Goal: Information Seeking & Learning: Learn about a topic

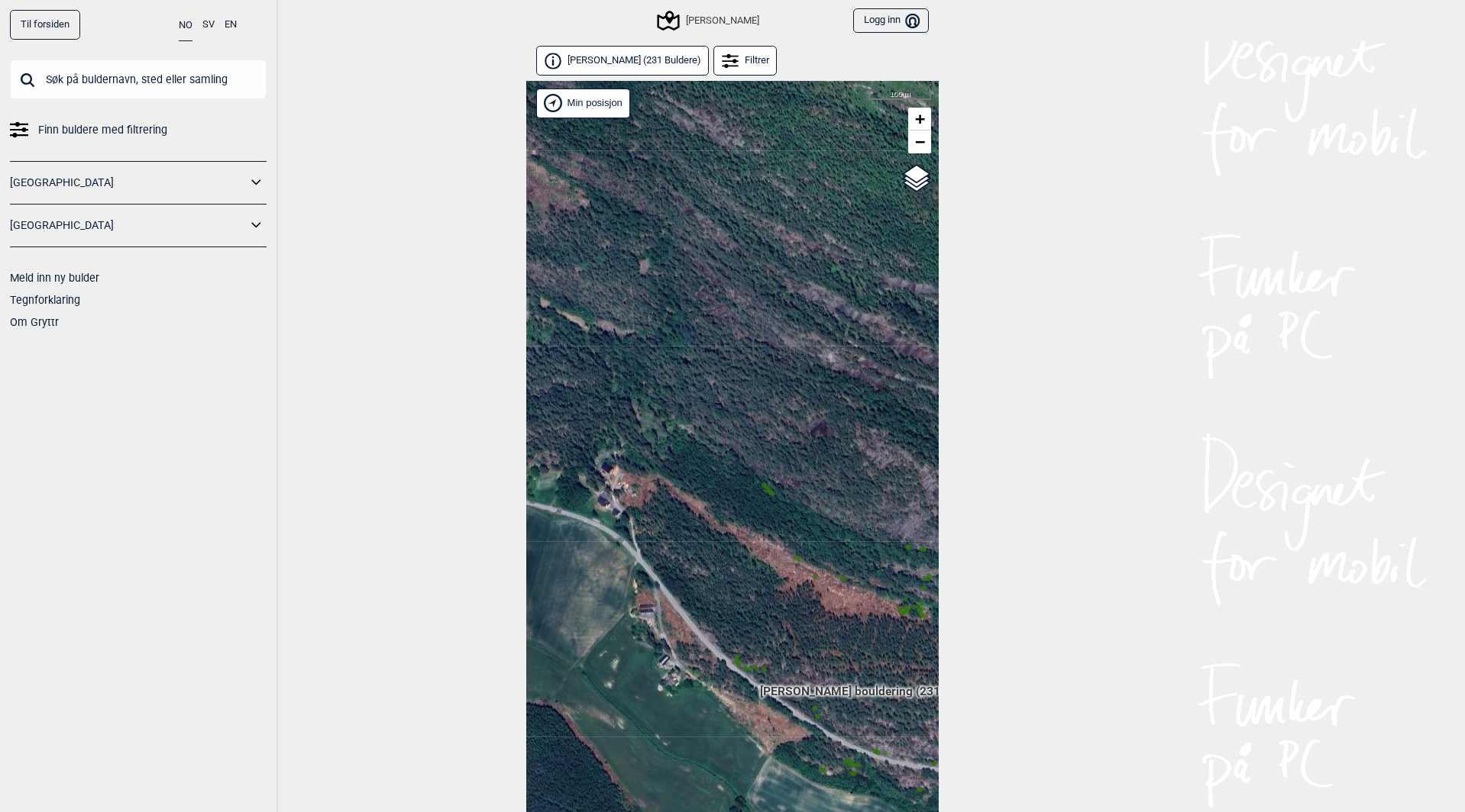
scroll to position [39, 0]
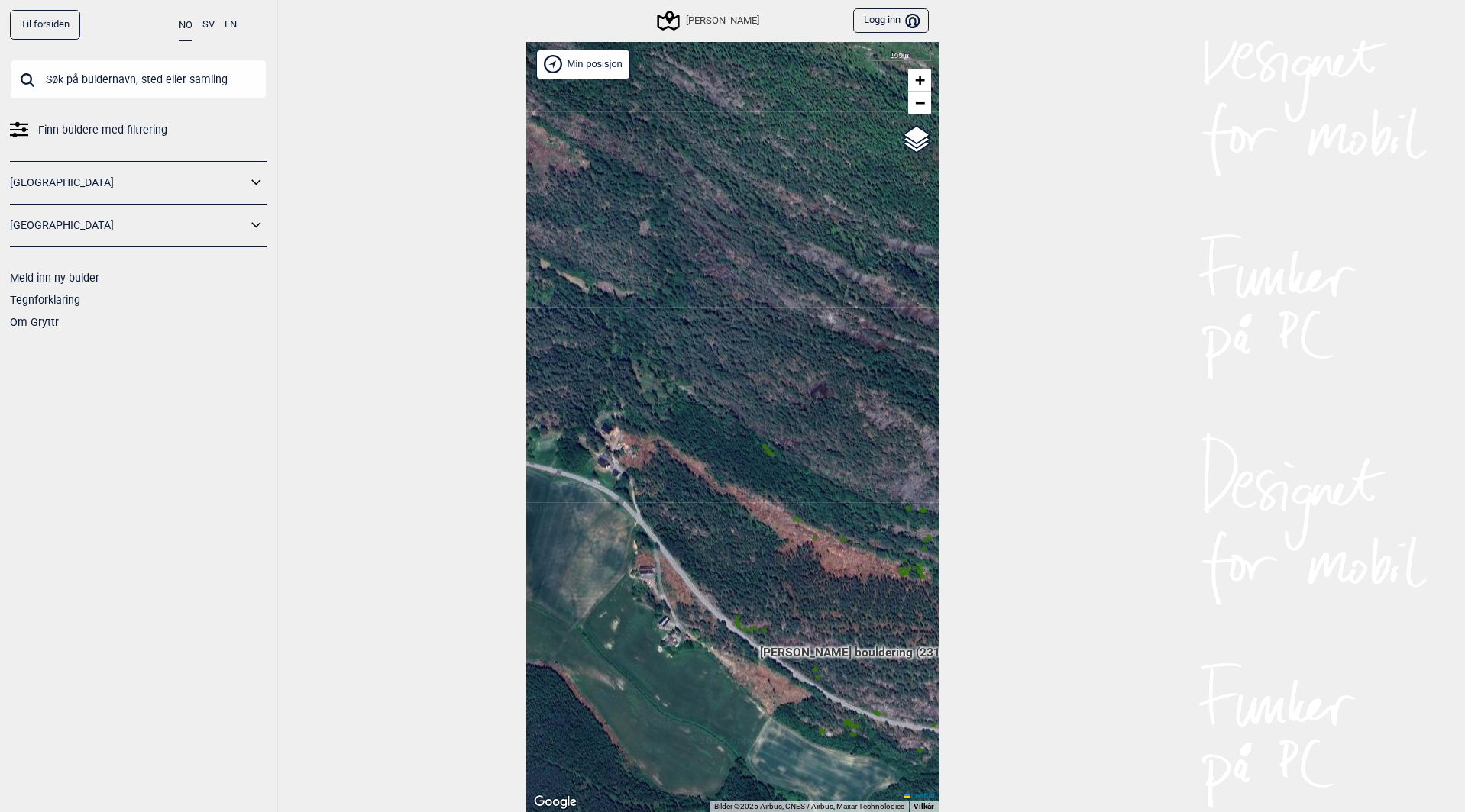
click at [404, 807] on div "Til forsiden NO SV EN Finn buldere med filtrering [GEOGRAPHIC_DATA] [GEOGRAPHIC…" at bounding box center [732, 406] width 1465 height 812
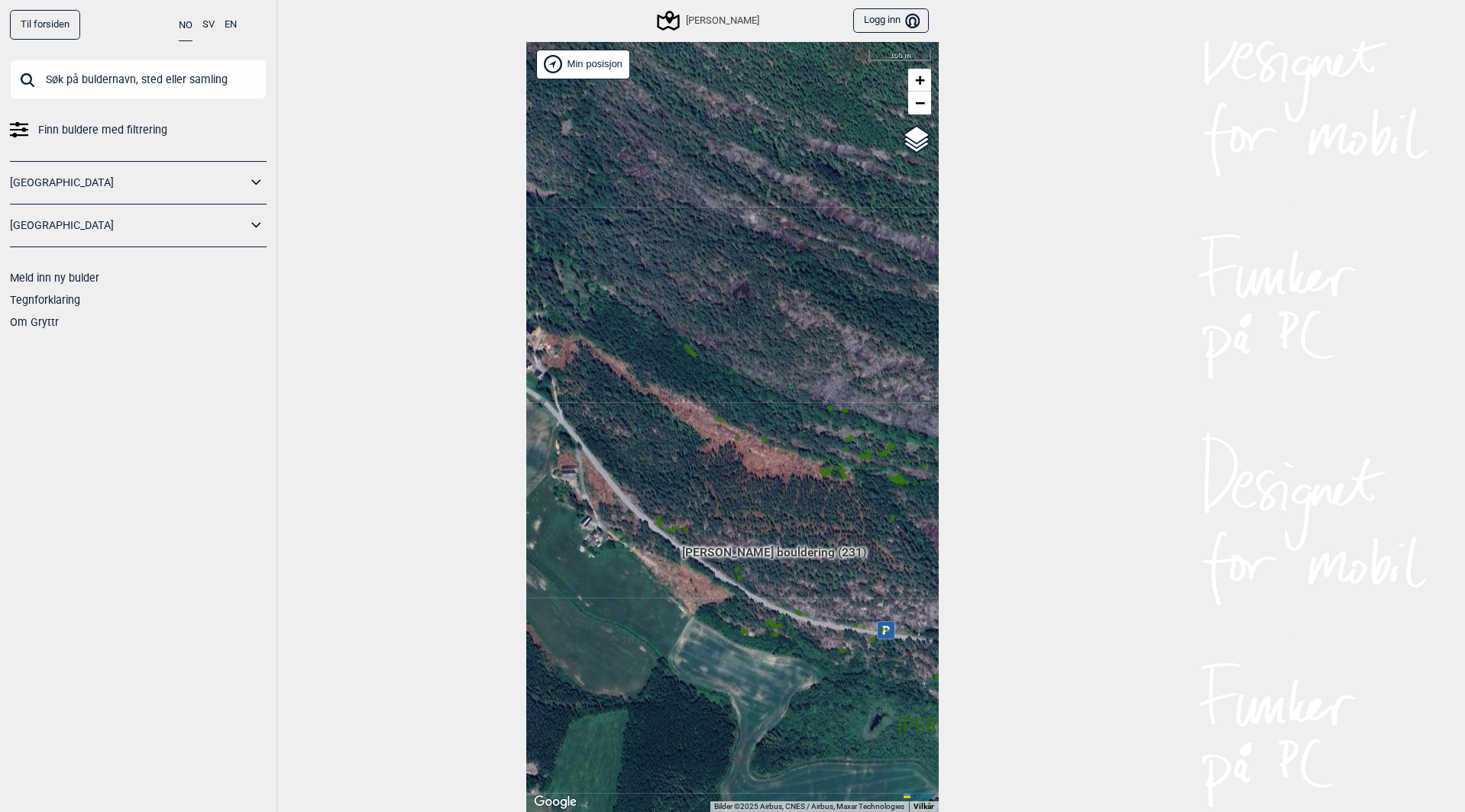
drag, startPoint x: 767, startPoint y: 575, endPoint x: 694, endPoint y: 490, distance: 112.0
click at [694, 490] on div "Hallingdal Gol Ål Stange Kolomoen [GEOGRAPHIC_DATA] [GEOGRAPHIC_DATA][PERSON_NA…" at bounding box center [732, 428] width 412 height 772
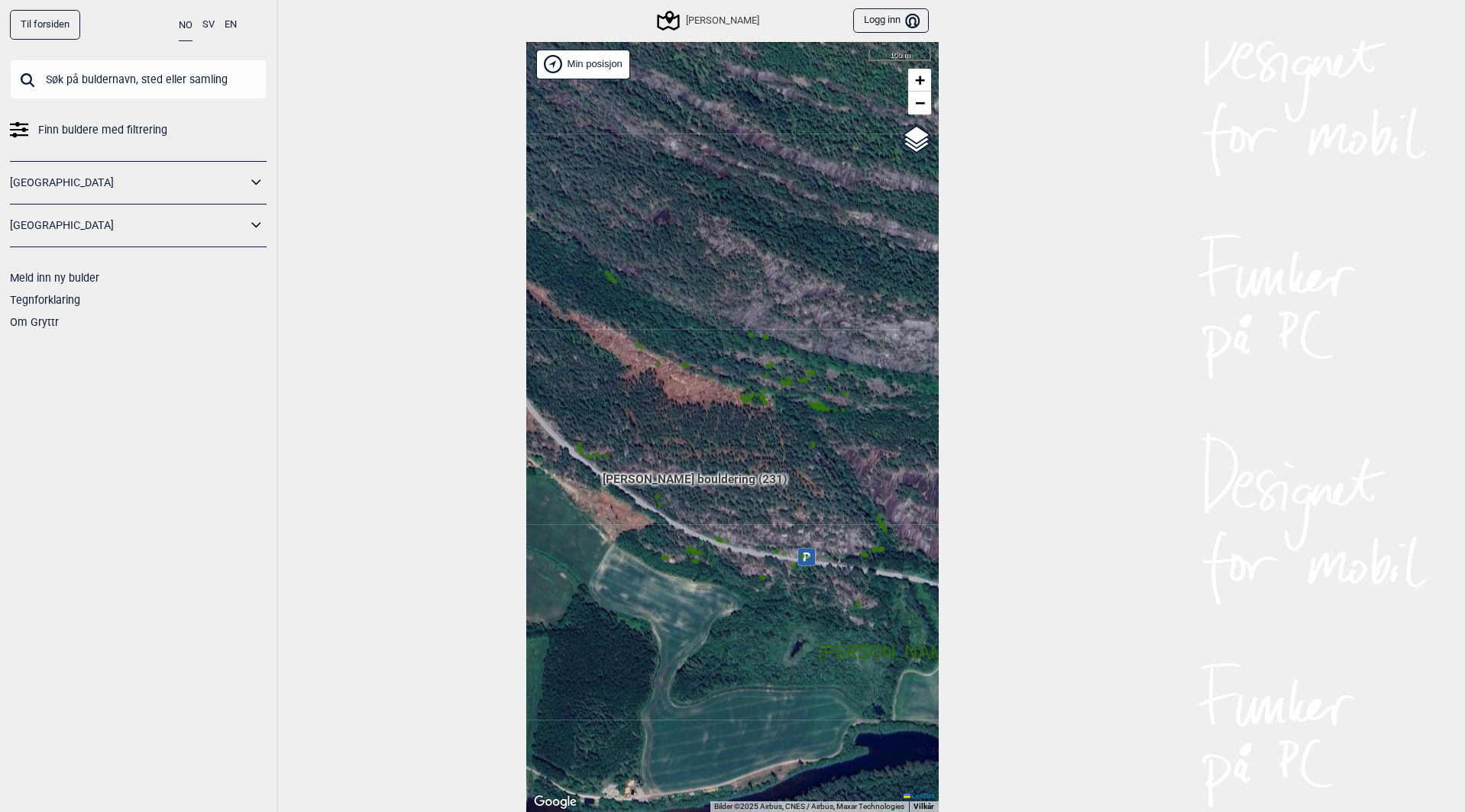
drag, startPoint x: 750, startPoint y: 523, endPoint x: 670, endPoint y: 449, distance: 109.0
click at [670, 449] on div "Hallingdal Gol Ål Stange Kolomoen [GEOGRAPHIC_DATA] [GEOGRAPHIC_DATA][PERSON_NA…" at bounding box center [732, 428] width 412 height 772
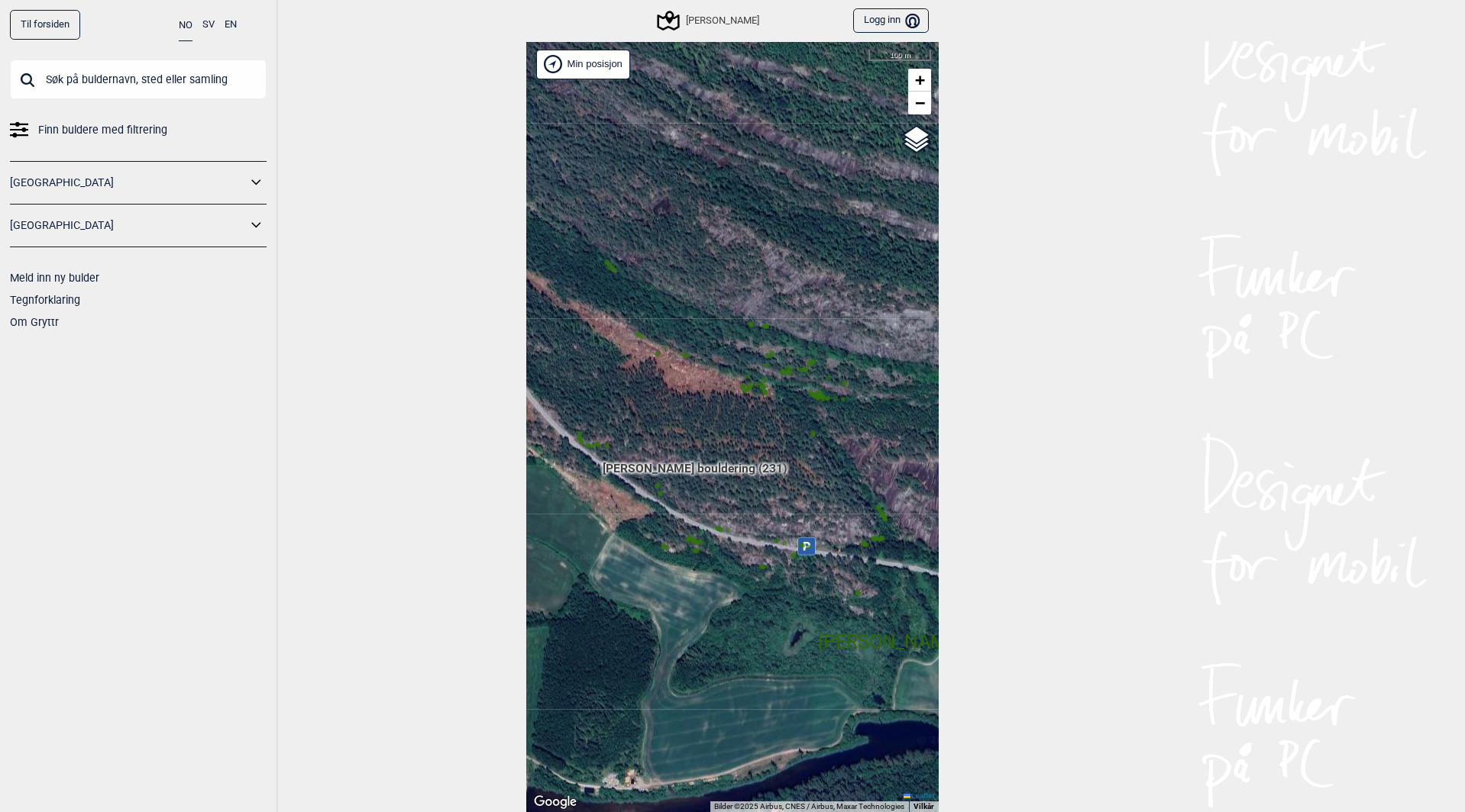
drag, startPoint x: 802, startPoint y: 536, endPoint x: 802, endPoint y: 525, distance: 11.0
click at [802, 525] on div "Hallingdal Gol Ål Stange Kolomoen [GEOGRAPHIC_DATA] [GEOGRAPHIC_DATA][PERSON_NA…" at bounding box center [732, 428] width 412 height 772
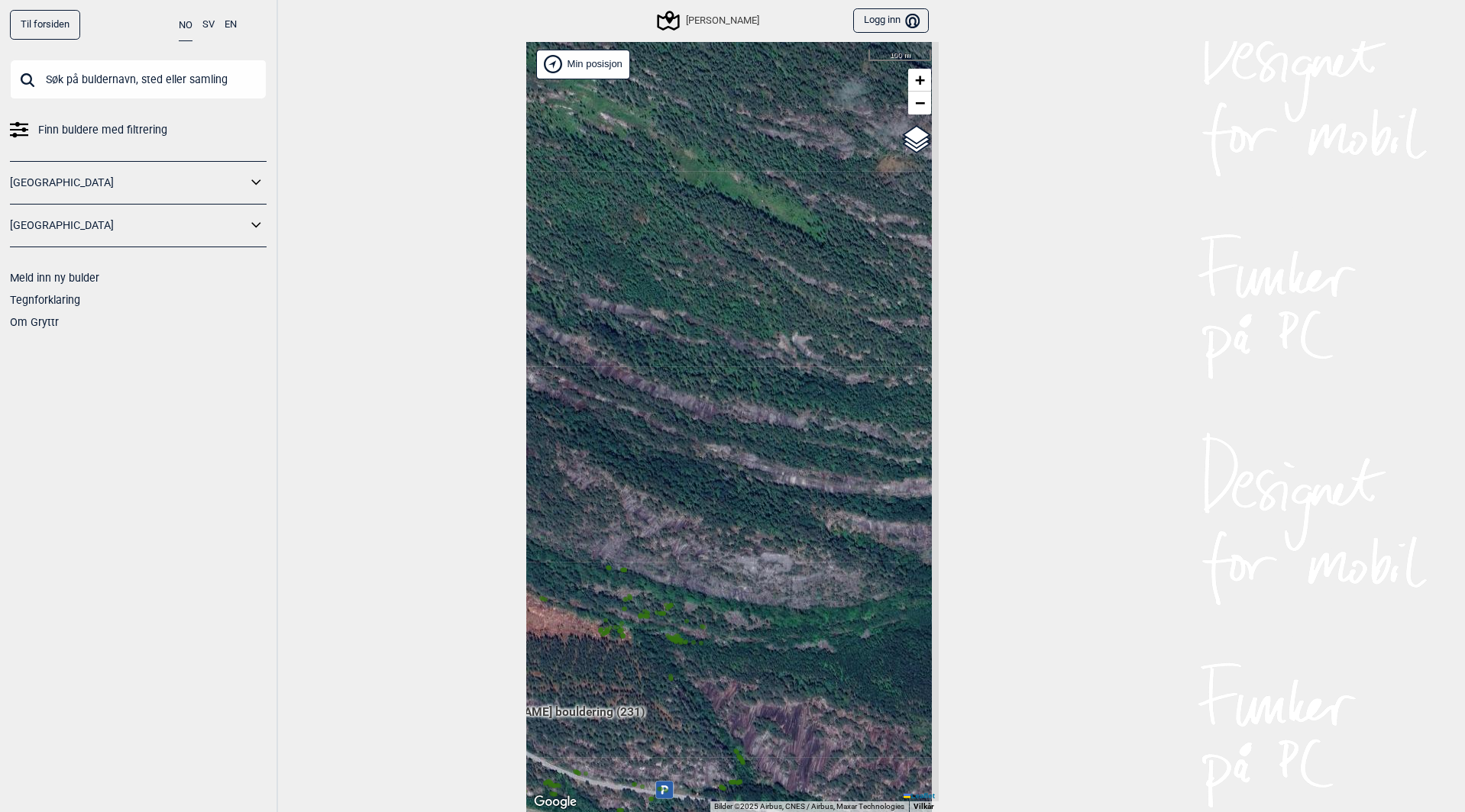
drag, startPoint x: 729, startPoint y: 372, endPoint x: 587, endPoint y: 616, distance: 282.3
click at [587, 616] on div "Hallingdal Gol Ål Stange Kolomoen [GEOGRAPHIC_DATA] [GEOGRAPHIC_DATA][PERSON_NA…" at bounding box center [732, 428] width 412 height 772
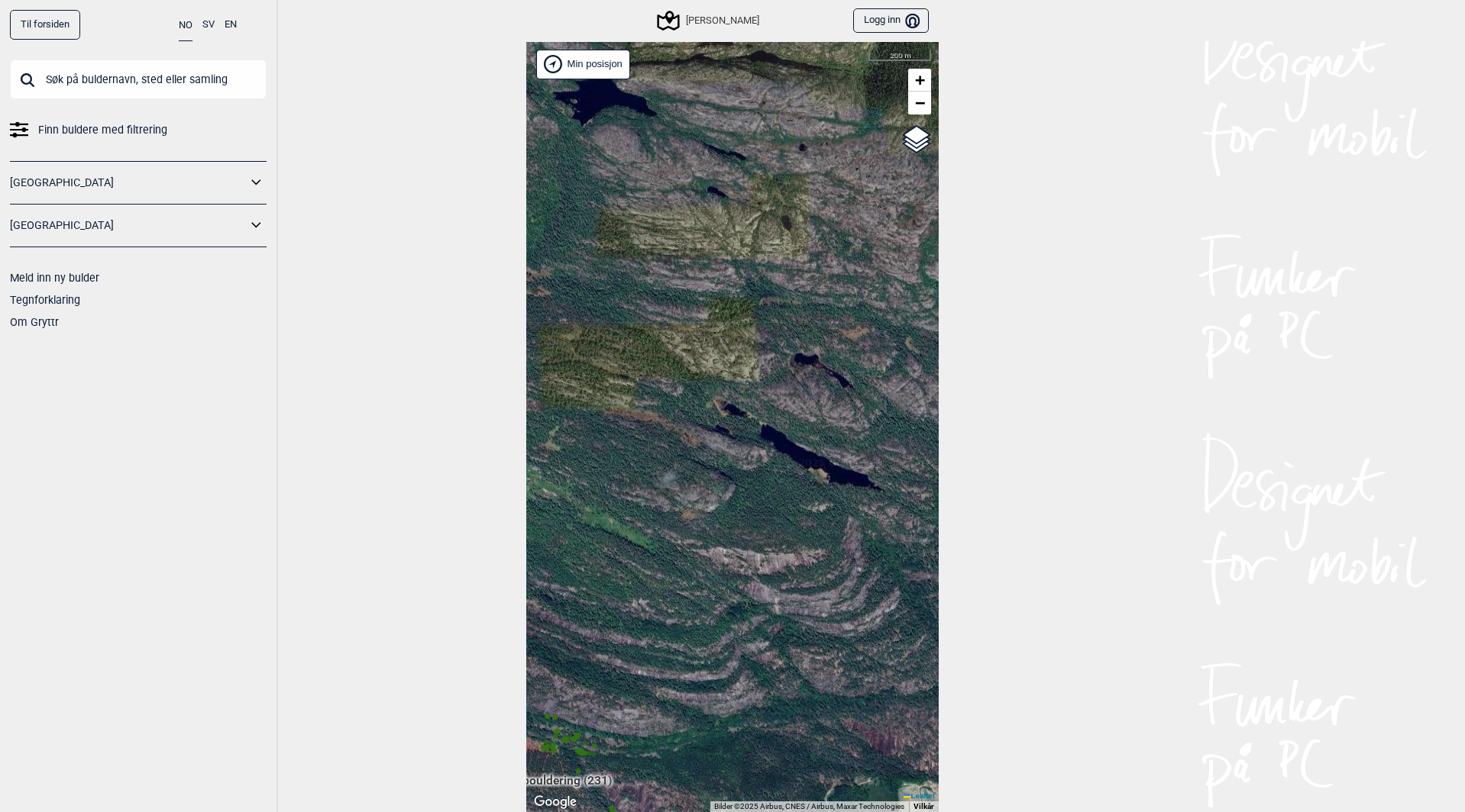
drag, startPoint x: 756, startPoint y: 569, endPoint x: 668, endPoint y: 744, distance: 195.9
click at [656, 759] on div "Hallingdal Gol Ål Stange Kolomoen [GEOGRAPHIC_DATA] [GEOGRAPHIC_DATA][PERSON_NA…" at bounding box center [732, 428] width 412 height 772
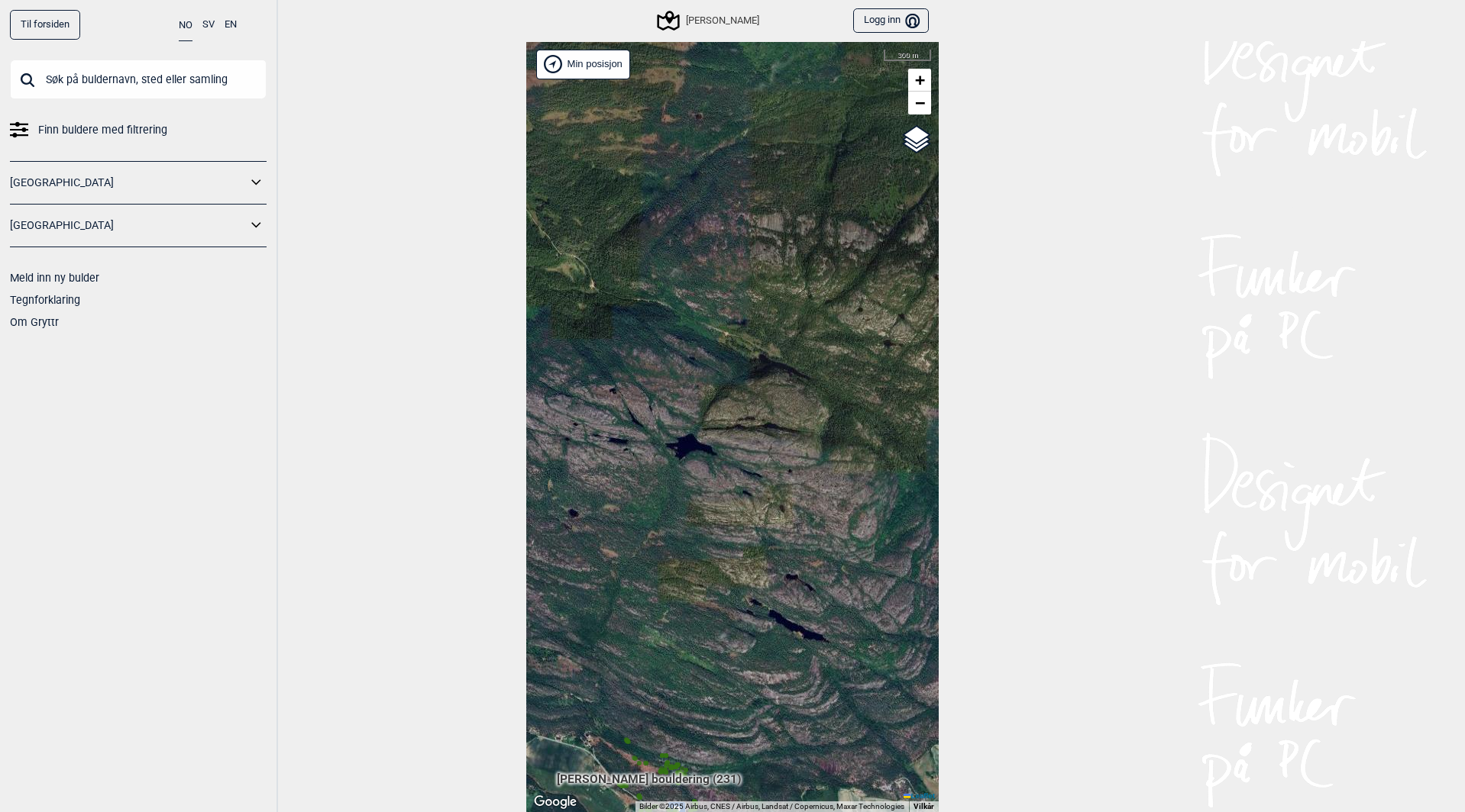
drag, startPoint x: 739, startPoint y: 504, endPoint x: 755, endPoint y: 621, distance: 118.1
click at [755, 621] on div "Hallingdal Gol Ål Stange Kolomoen [GEOGRAPHIC_DATA] [GEOGRAPHIC_DATA][PERSON_NA…" at bounding box center [732, 428] width 412 height 772
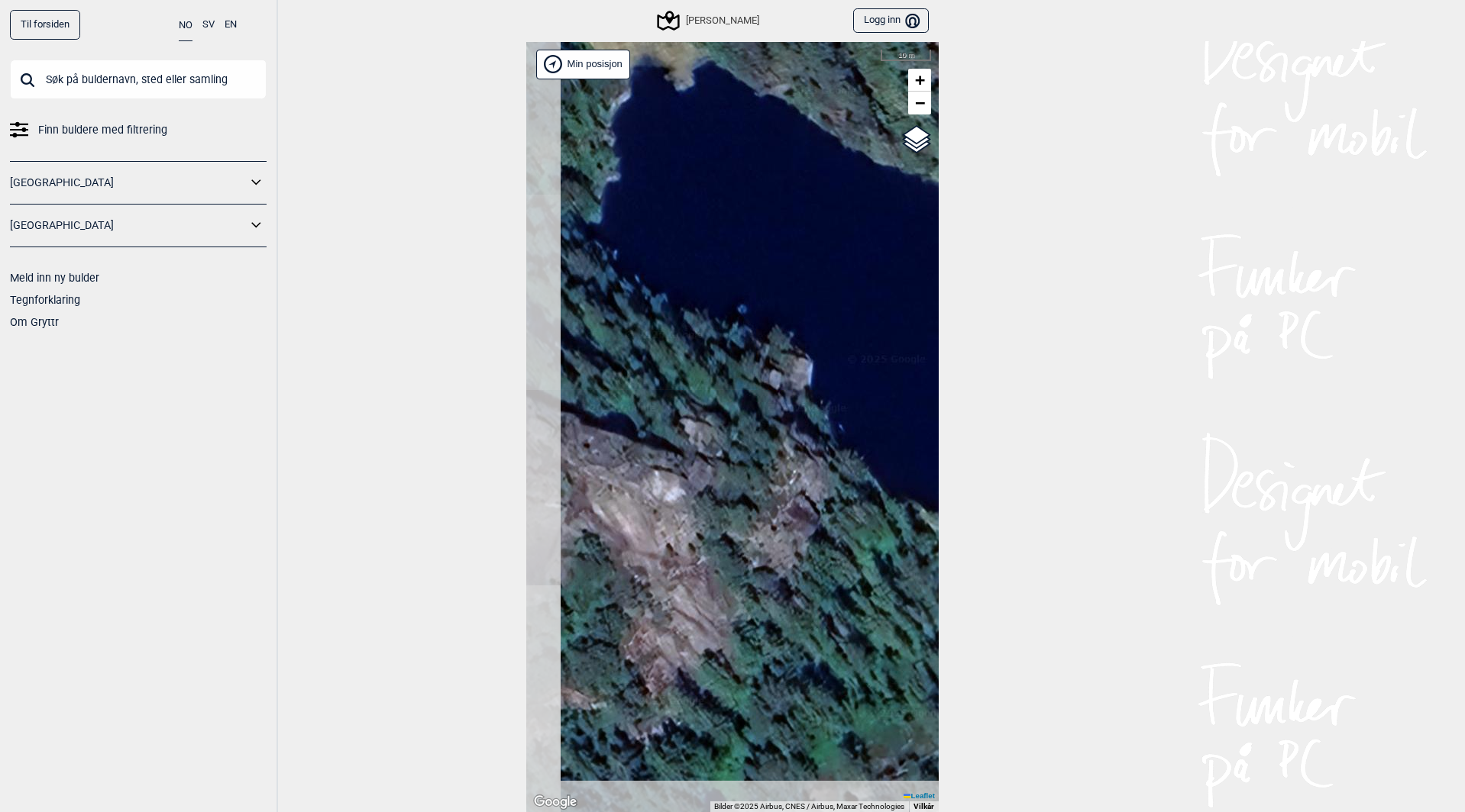
drag, startPoint x: 639, startPoint y: 592, endPoint x: 812, endPoint y: 548, distance: 178.5
click at [812, 548] on div "Hallingdal Gol Ål Stange Kolomoen [GEOGRAPHIC_DATA] [GEOGRAPHIC_DATA][PERSON_NA…" at bounding box center [732, 428] width 412 height 772
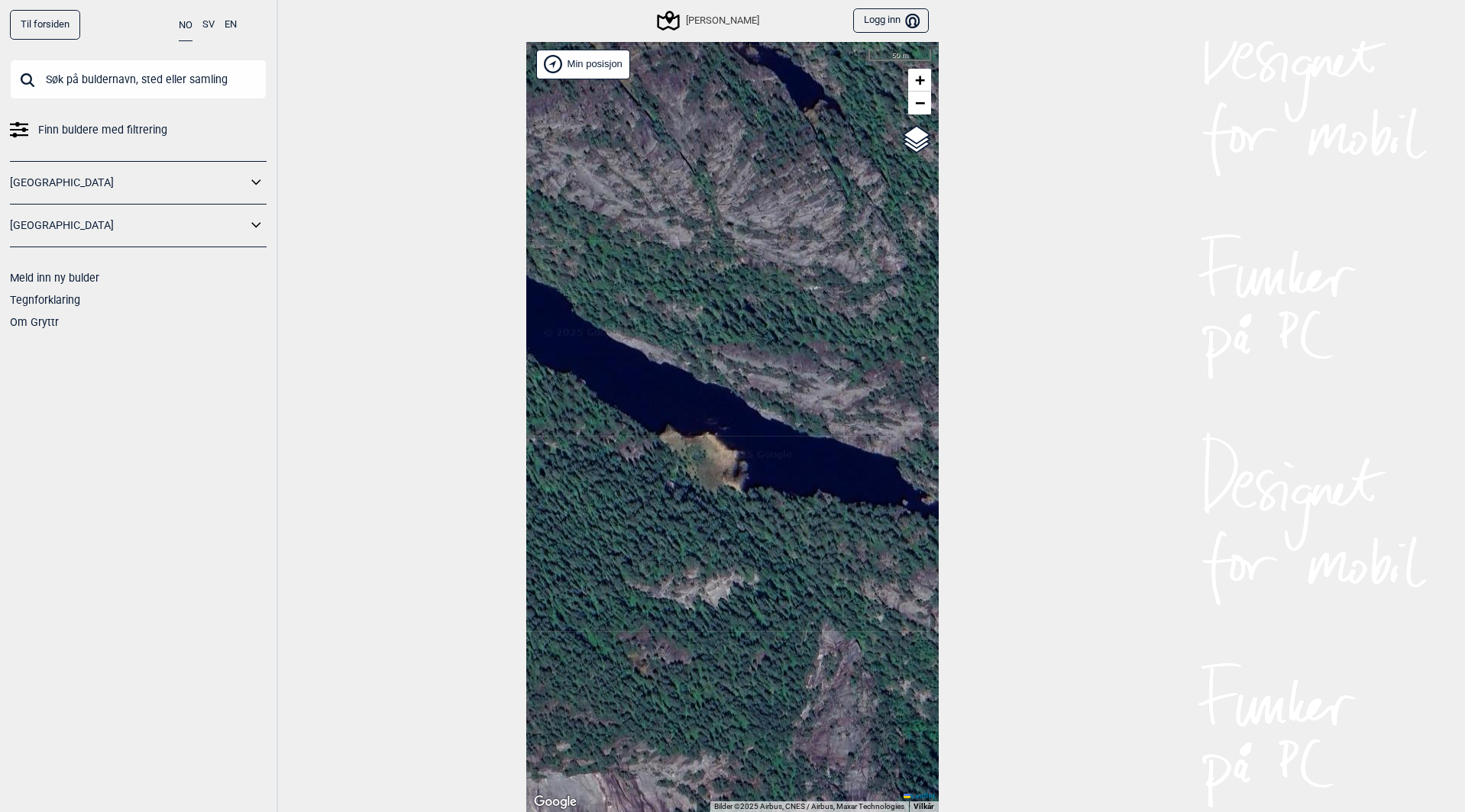
drag, startPoint x: 855, startPoint y: 667, endPoint x: 634, endPoint y: 484, distance: 286.9
click at [634, 484] on div "Hallingdal Gol Ål Stange Kolomoen [GEOGRAPHIC_DATA] [GEOGRAPHIC_DATA][PERSON_NA…" at bounding box center [732, 428] width 412 height 772
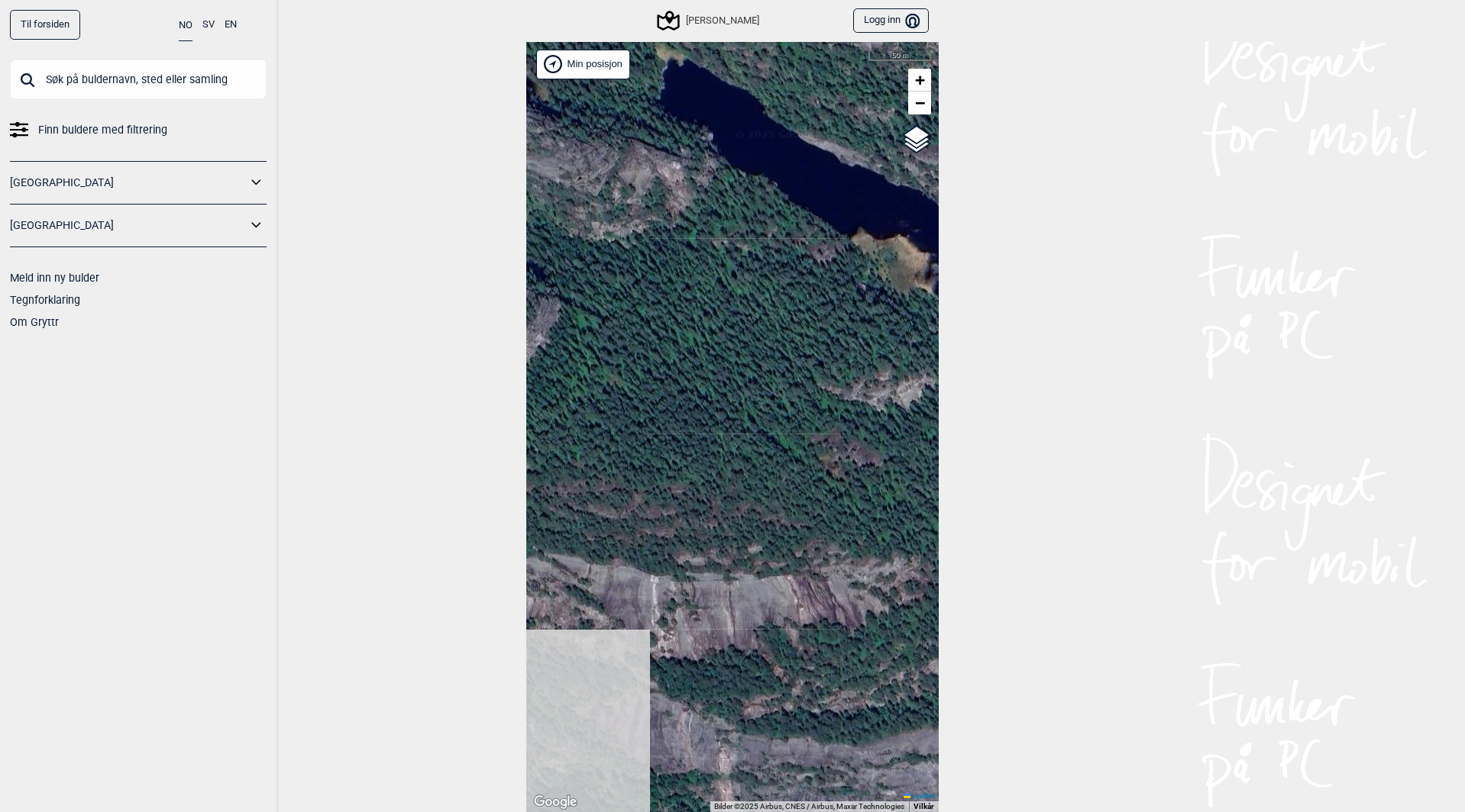
drag, startPoint x: 698, startPoint y: 591, endPoint x: 908, endPoint y: 371, distance: 304.1
click at [907, 372] on div "Hallingdal Gol Ål Stange Kolomoen [GEOGRAPHIC_DATA] [GEOGRAPHIC_DATA][PERSON_NA…" at bounding box center [732, 428] width 412 height 772
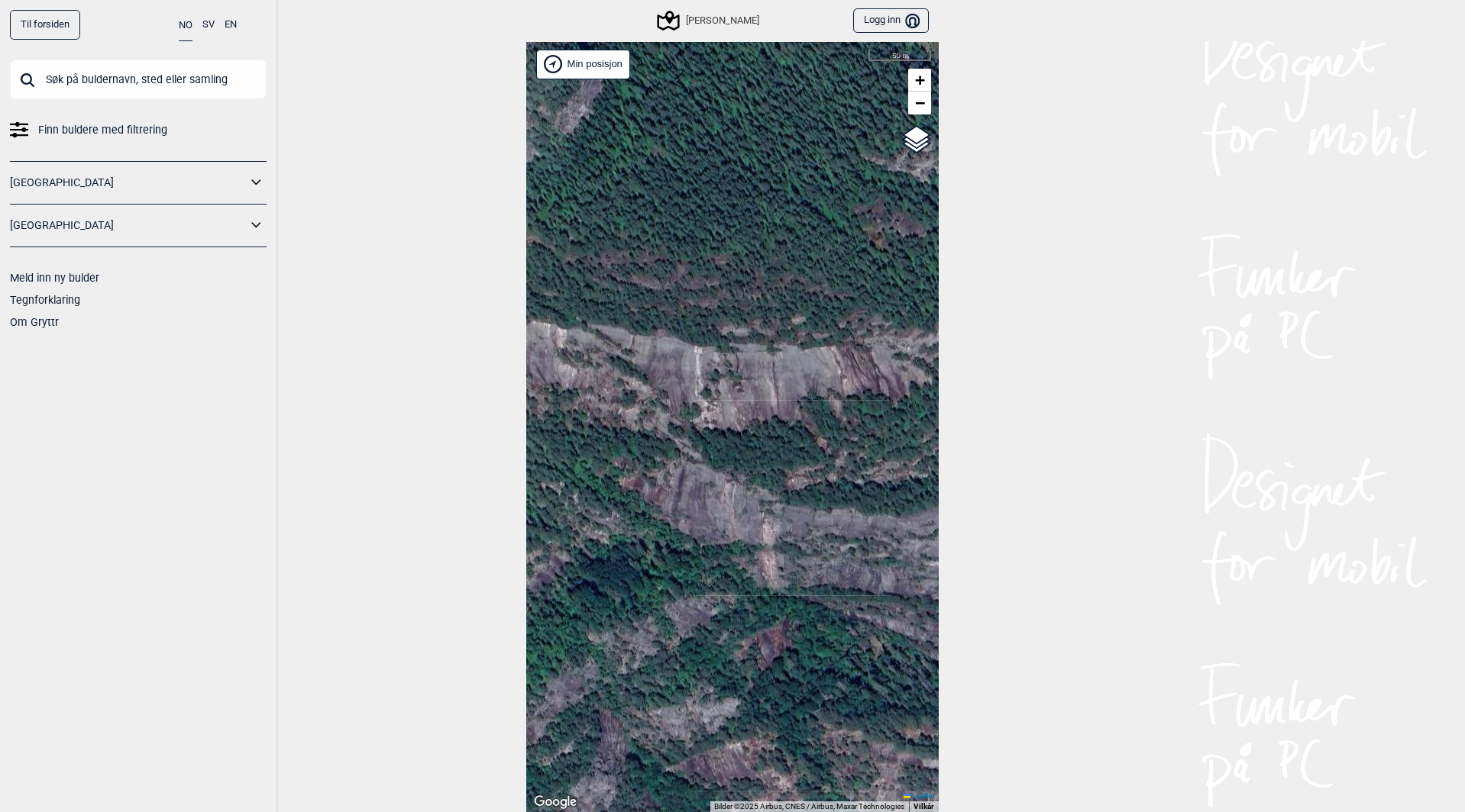
drag, startPoint x: 775, startPoint y: 559, endPoint x: 802, endPoint y: 366, distance: 194.9
click at [802, 366] on div "Hallingdal Gol Ål Stange Kolomoen [GEOGRAPHIC_DATA] [GEOGRAPHIC_DATA][PERSON_NA…" at bounding box center [732, 428] width 412 height 772
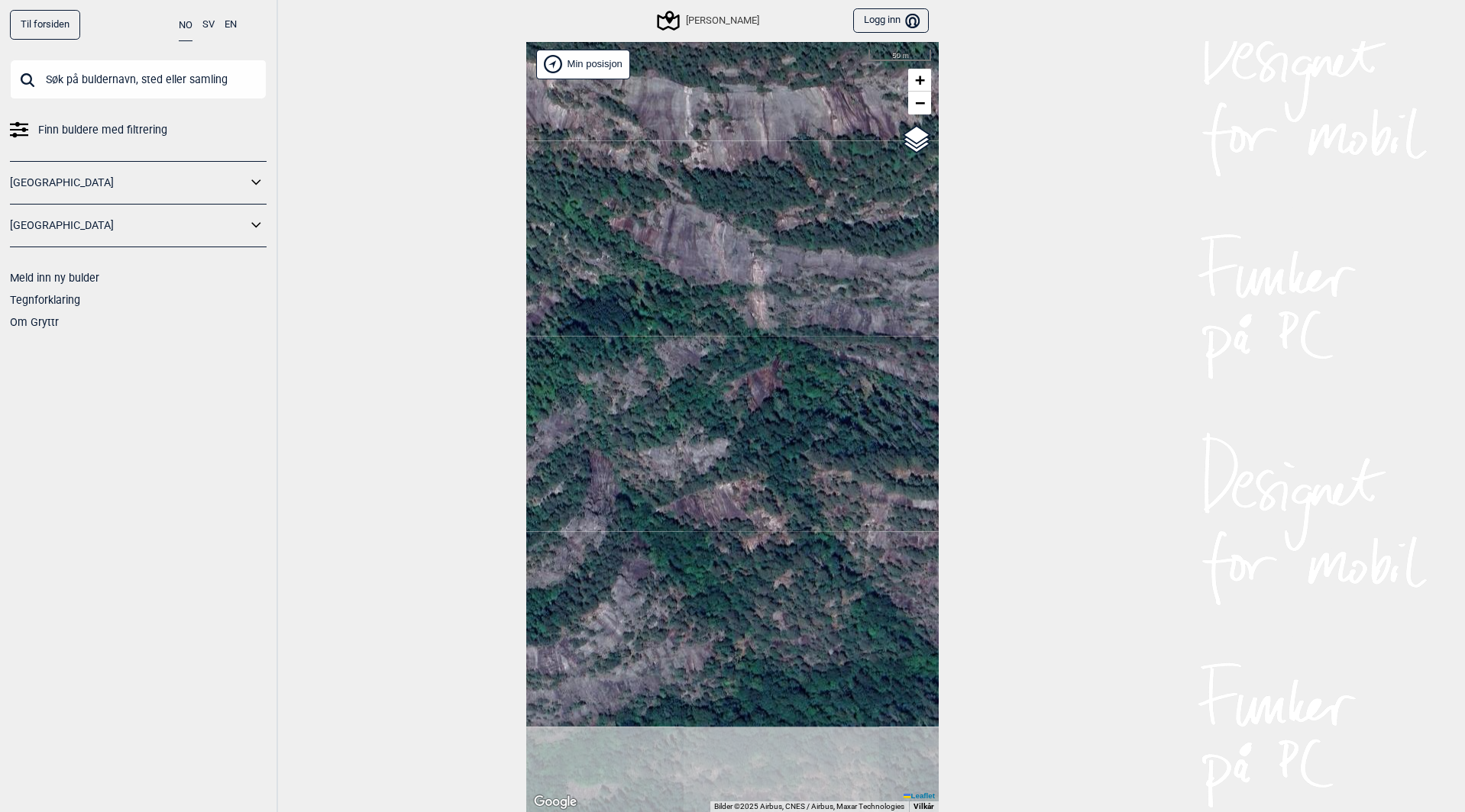
drag, startPoint x: 818, startPoint y: 530, endPoint x: 808, endPoint y: 270, distance: 260.2
click at [808, 270] on div "Hallingdal Gol Ål Stange Kolomoen [GEOGRAPHIC_DATA] [GEOGRAPHIC_DATA][PERSON_NA…" at bounding box center [732, 428] width 412 height 772
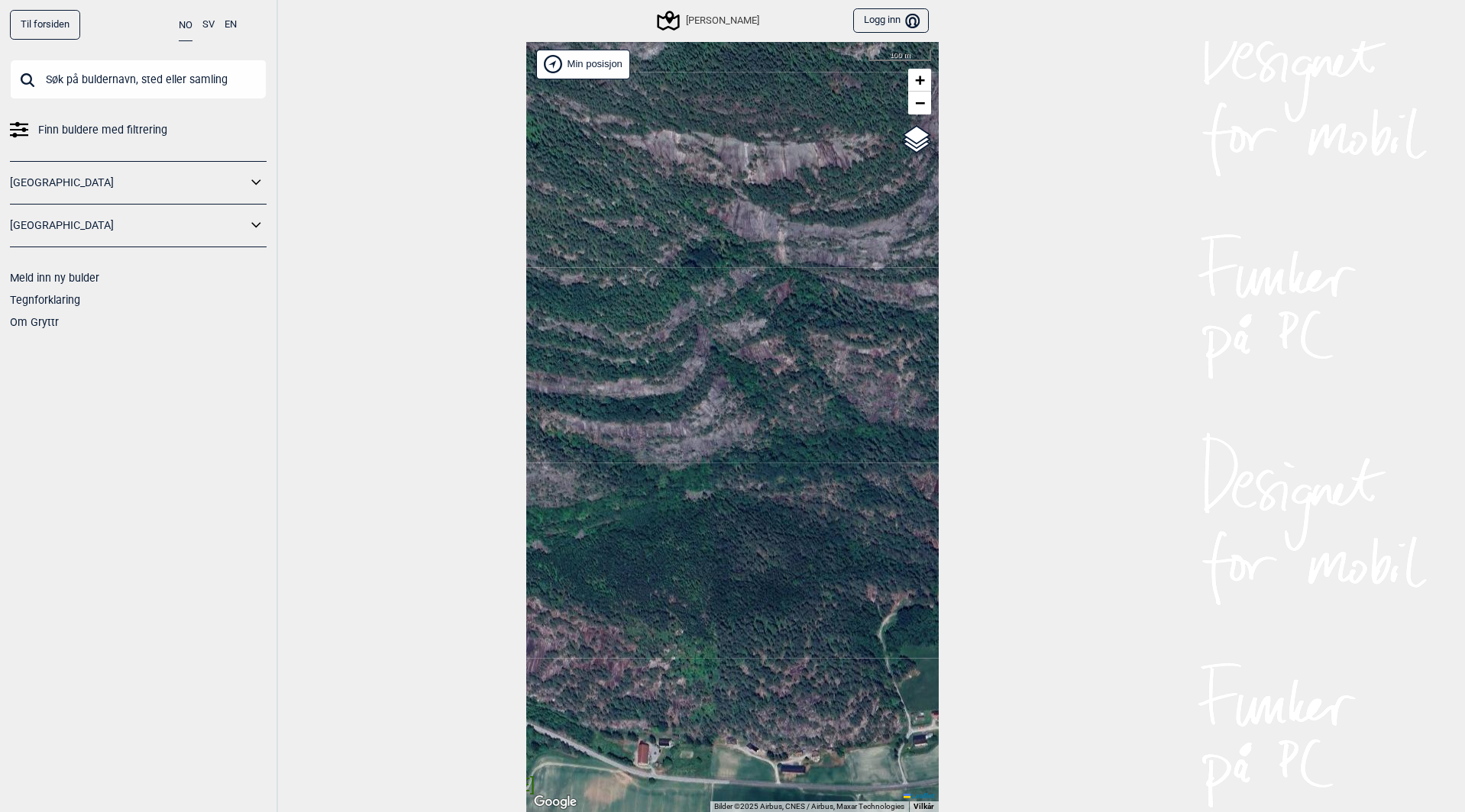
drag, startPoint x: 802, startPoint y: 578, endPoint x: 791, endPoint y: 442, distance: 136.4
click at [791, 442] on div "Hallingdal Gol Ål Stange Kolomoen [GEOGRAPHIC_DATA] [GEOGRAPHIC_DATA][PERSON_NA…" at bounding box center [732, 428] width 412 height 772
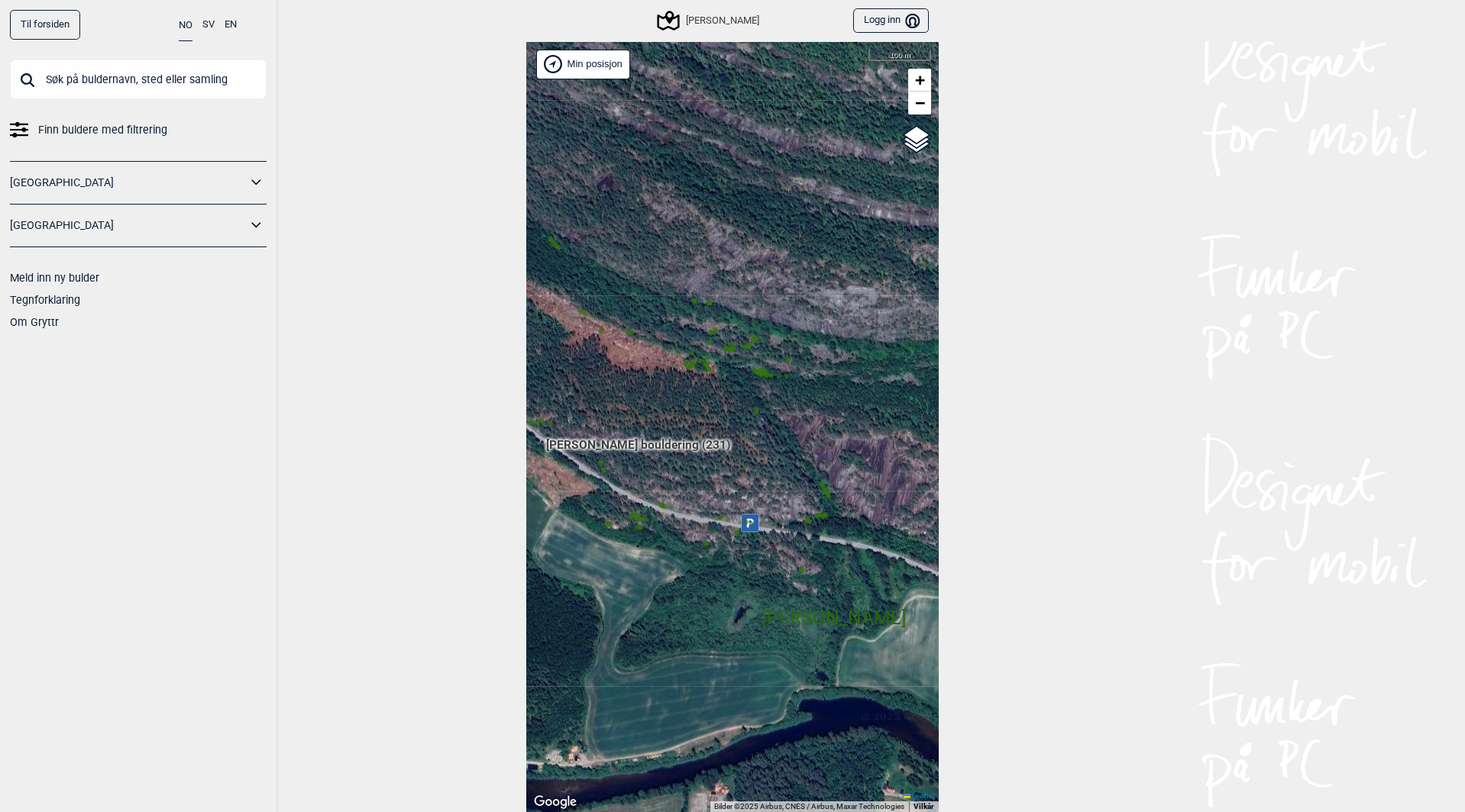
drag, startPoint x: 669, startPoint y: 632, endPoint x: 1045, endPoint y: 476, distance: 407.1
click at [1045, 476] on div "Til forsiden NO SV EN Finn buldere med filtrering [GEOGRAPHIC_DATA] [GEOGRAPHIC…" at bounding box center [732, 406] width 1465 height 812
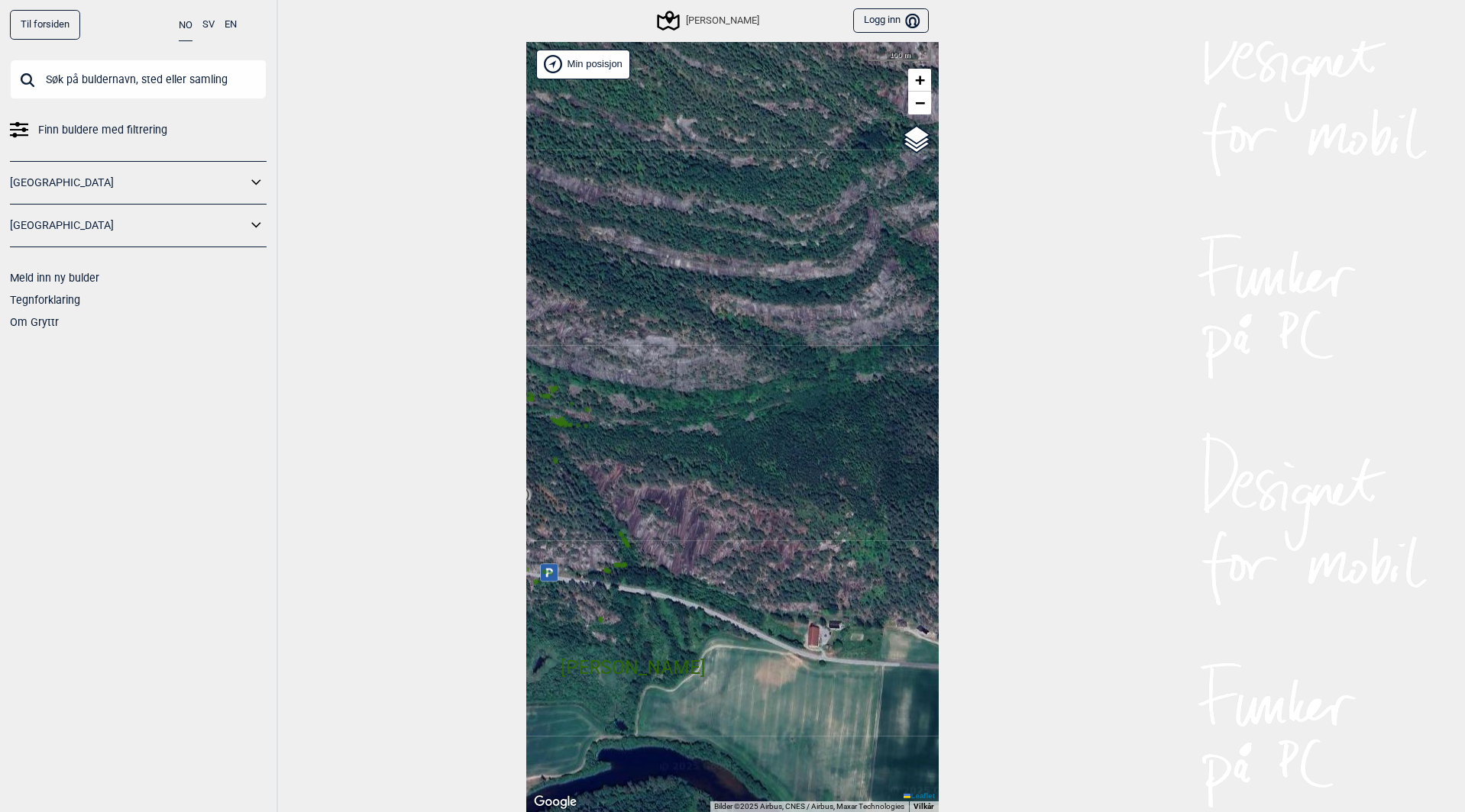
drag, startPoint x: 701, startPoint y: 351, endPoint x: 505, endPoint y: 401, distance: 202.3
click at [505, 401] on div "Til forsiden NO SV EN Finn buldere med filtrering [GEOGRAPHIC_DATA] [GEOGRAPHIC…" at bounding box center [732, 406] width 1465 height 812
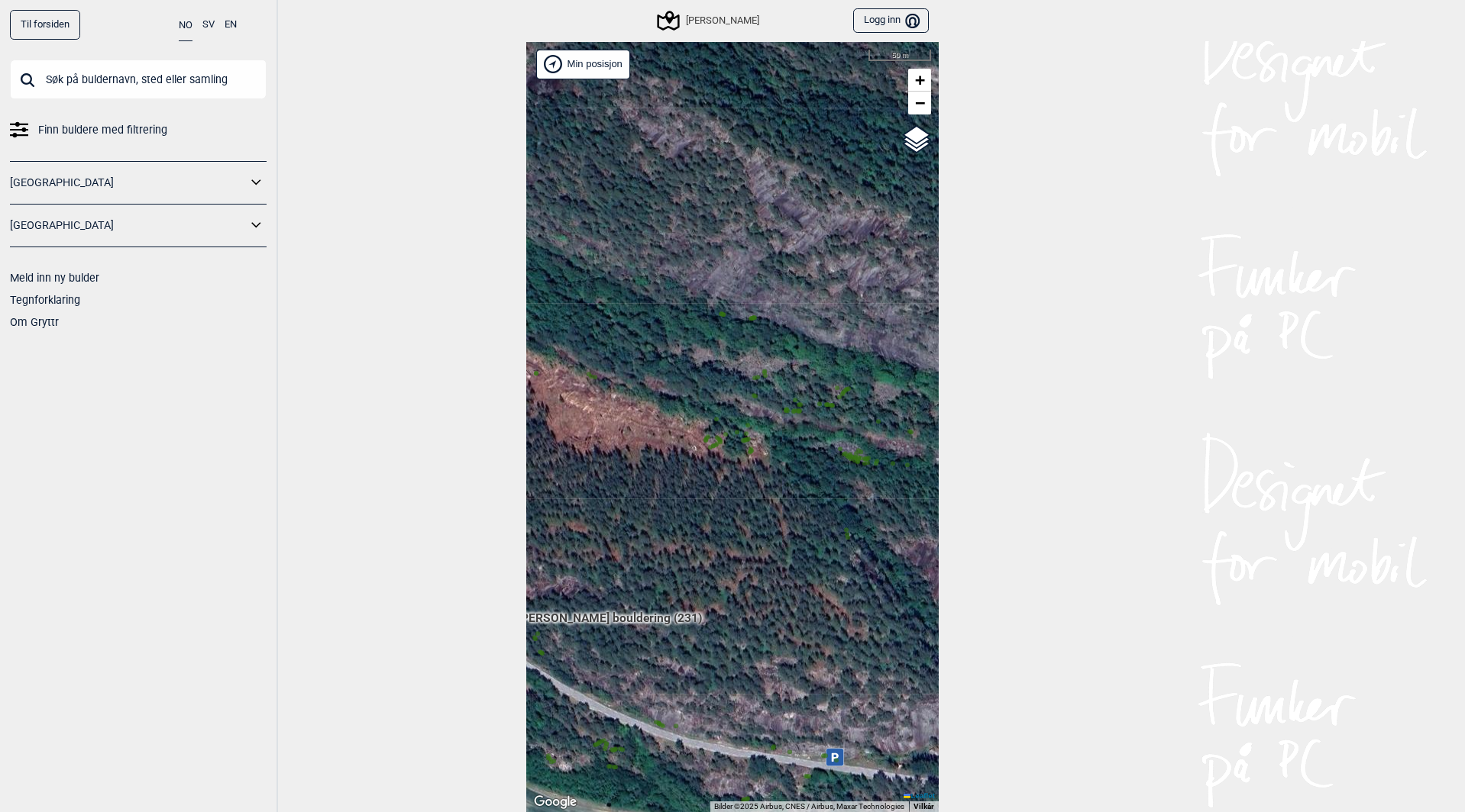
drag, startPoint x: 608, startPoint y: 426, endPoint x: 950, endPoint y: 435, distance: 342.1
click at [950, 435] on div "Til forsiden NO SV EN Finn buldere med filtrering [GEOGRAPHIC_DATA] [GEOGRAPHIC…" at bounding box center [732, 406] width 1465 height 812
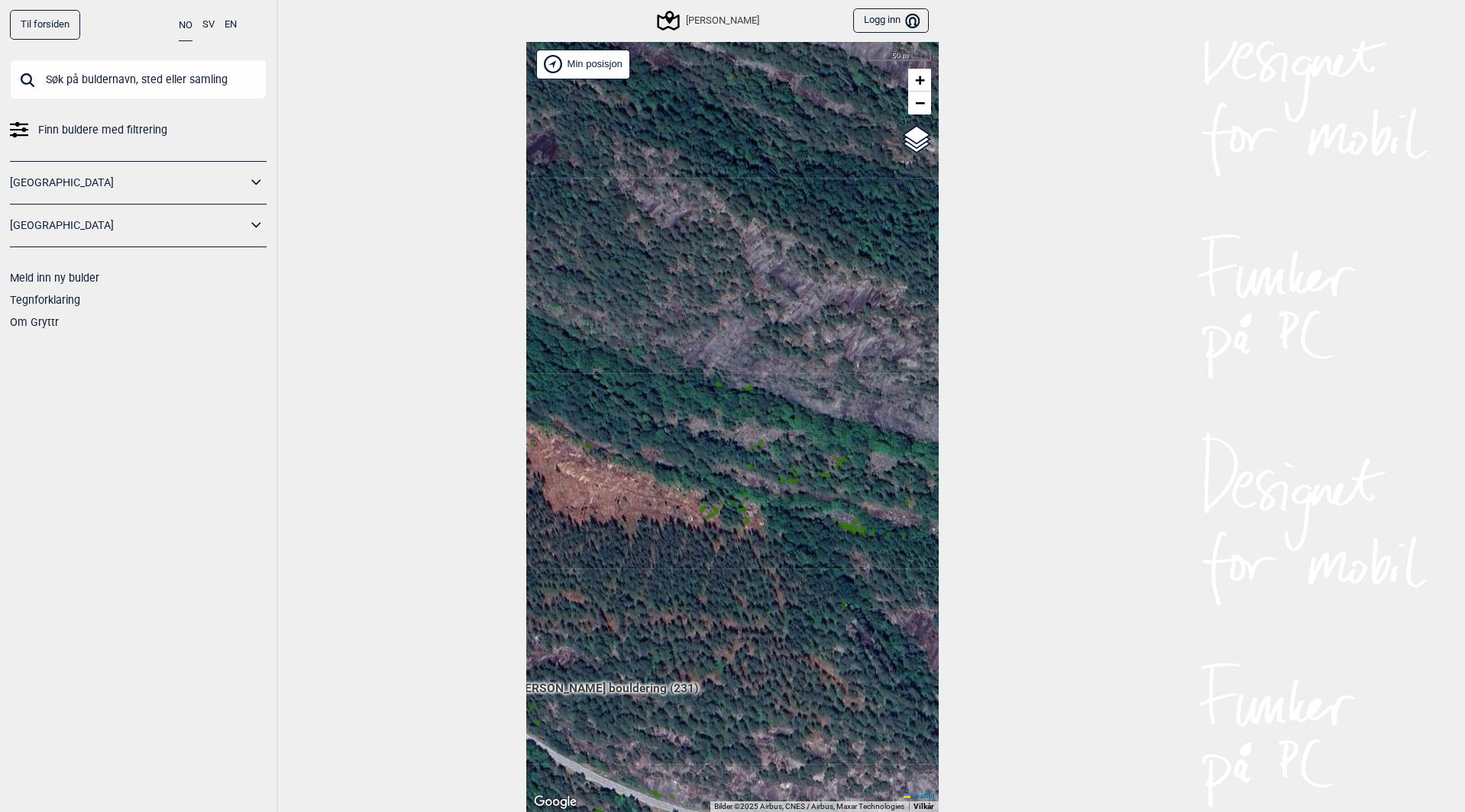
drag, startPoint x: 792, startPoint y: 409, endPoint x: 788, endPoint y: 479, distance: 70.1
click at [792, 479] on icon at bounding box center [796, 482] width 8 height 8
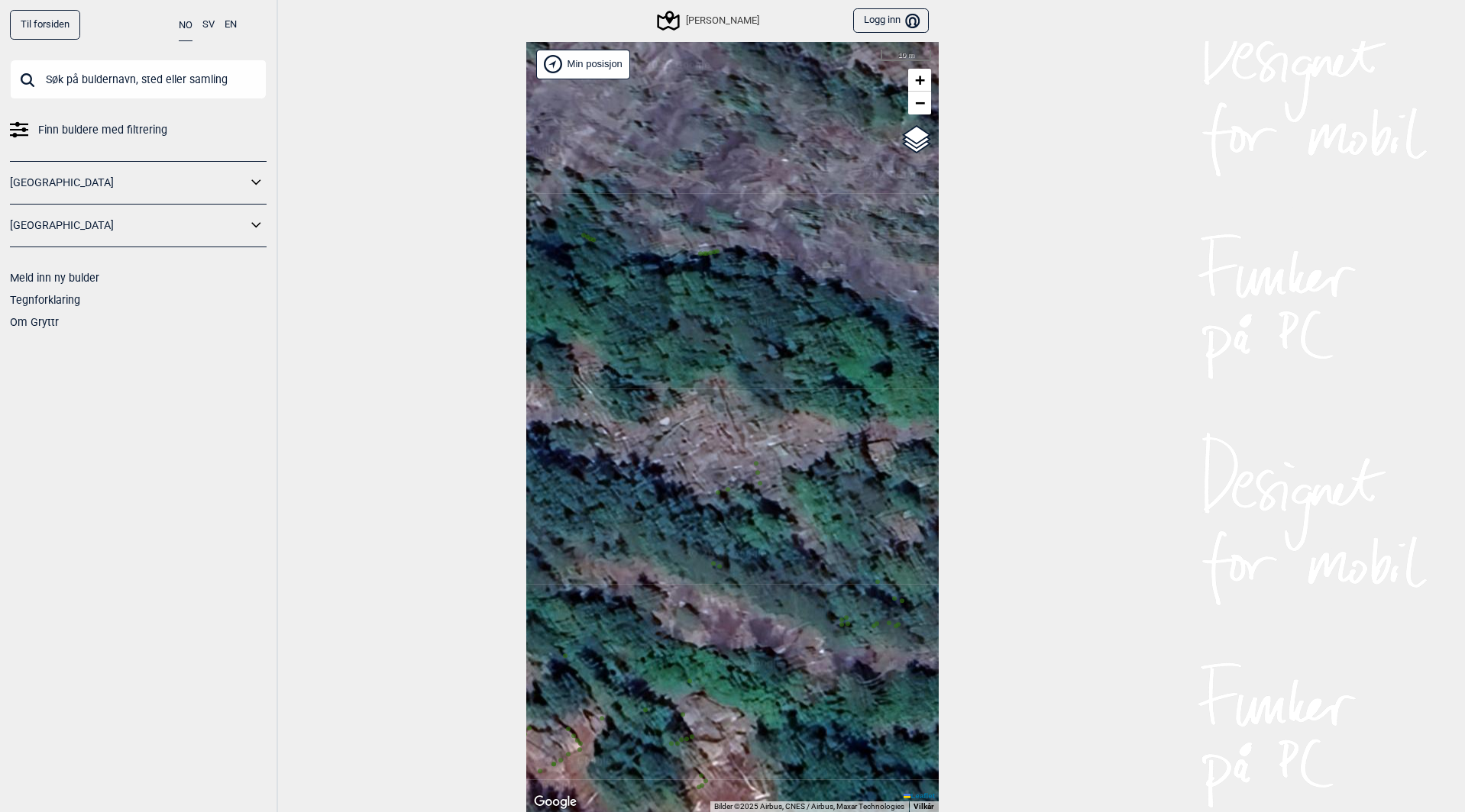
click at [701, 259] on div "Hallingdal Gol Ål Stange Kolomoen [GEOGRAPHIC_DATA] [GEOGRAPHIC_DATA][PERSON_NA…" at bounding box center [732, 428] width 412 height 772
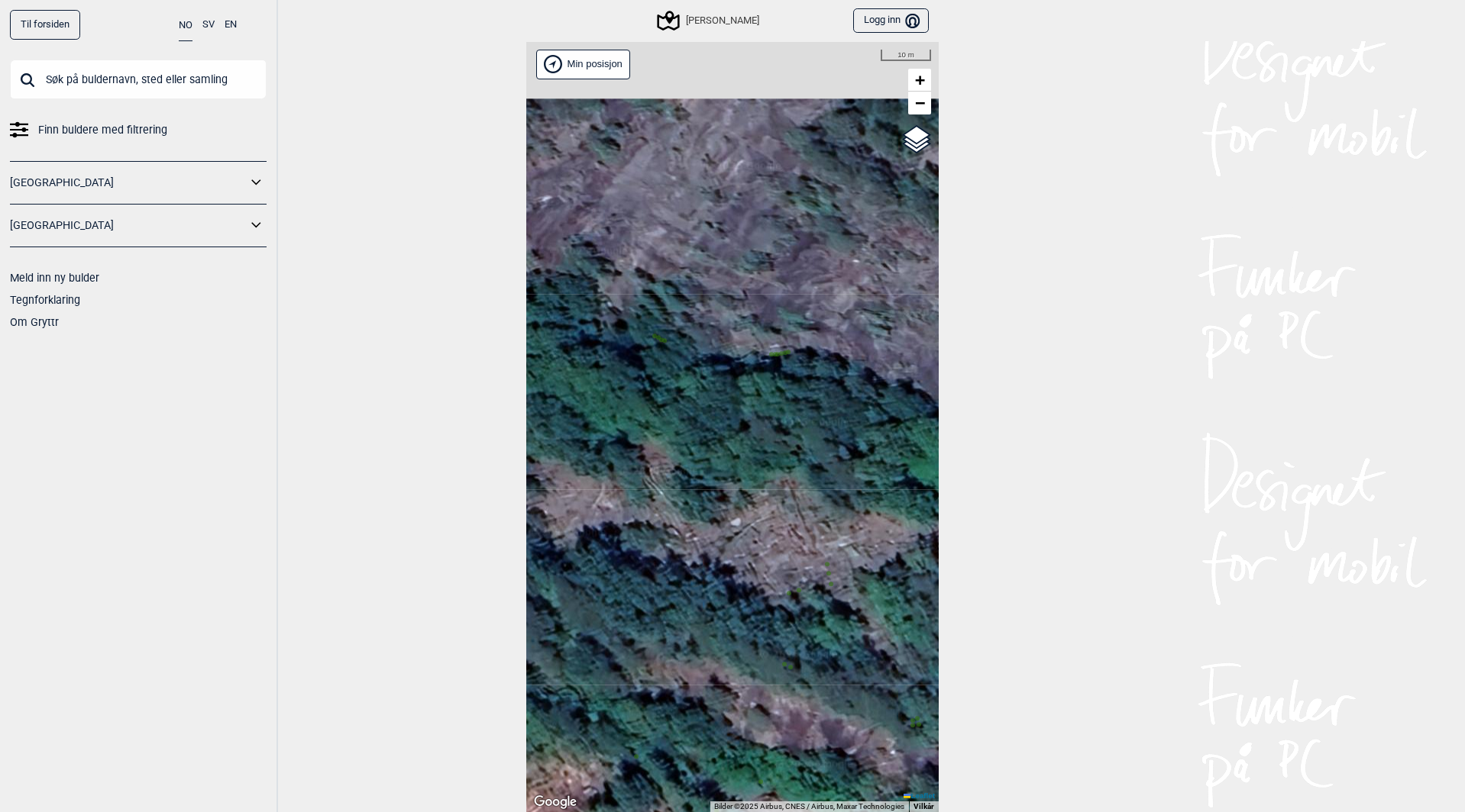
drag, startPoint x: 744, startPoint y: 344, endPoint x: 773, endPoint y: 383, distance: 48.6
click at [773, 383] on div "Hallingdal Gol Ål Stange Kolomoen [GEOGRAPHIC_DATA] [GEOGRAPHIC_DATA][PERSON_NA…" at bounding box center [732, 428] width 412 height 772
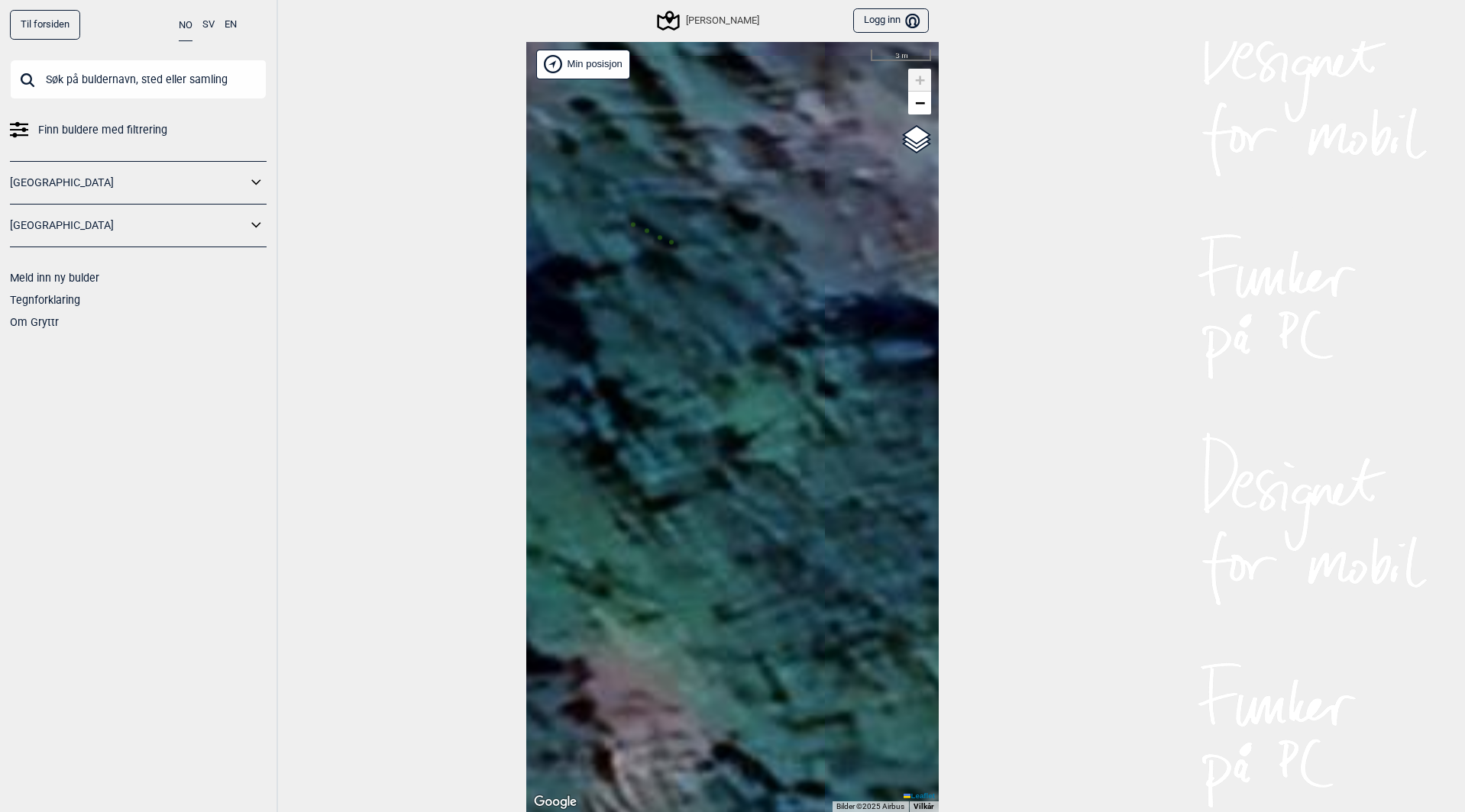
click at [656, 248] on div "Hallingdal Gol Ål Stange Kolomoen [GEOGRAPHIC_DATA] [GEOGRAPHIC_DATA][PERSON_NA…" at bounding box center [732, 428] width 412 height 772
click at [657, 240] on icon at bounding box center [661, 237] width 8 height 8
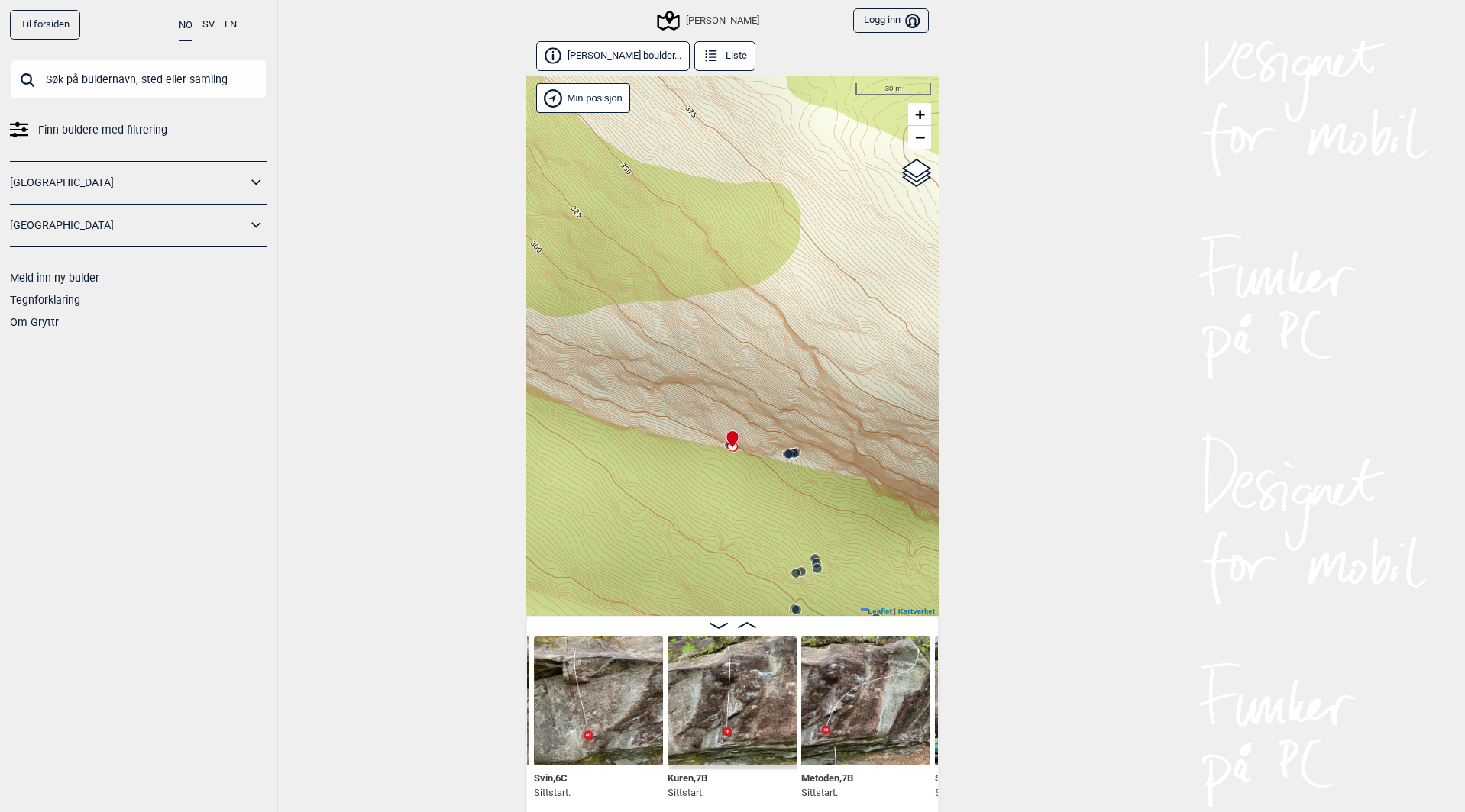
scroll to position [9, 0]
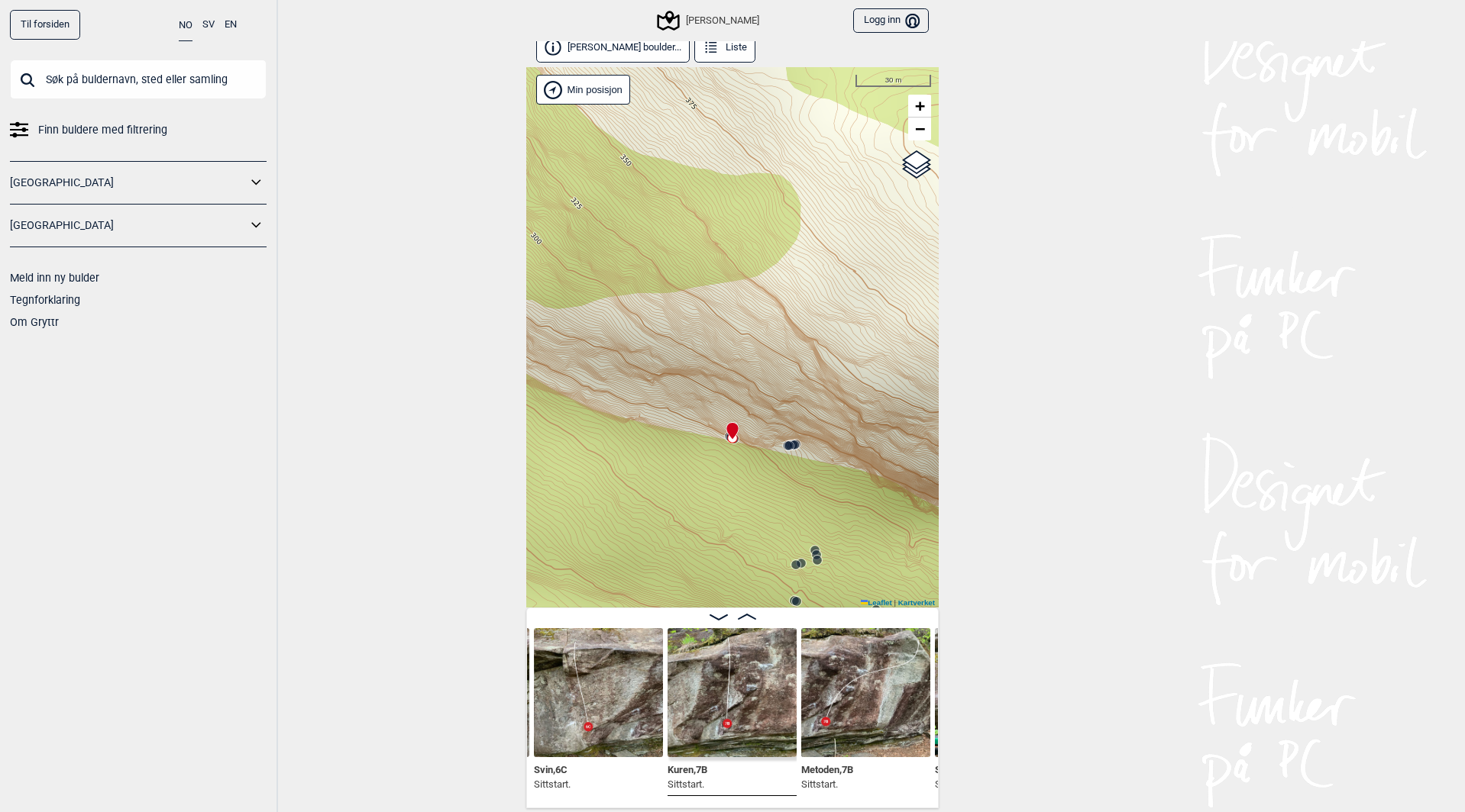
click at [741, 684] on img at bounding box center [732, 693] width 129 height 129
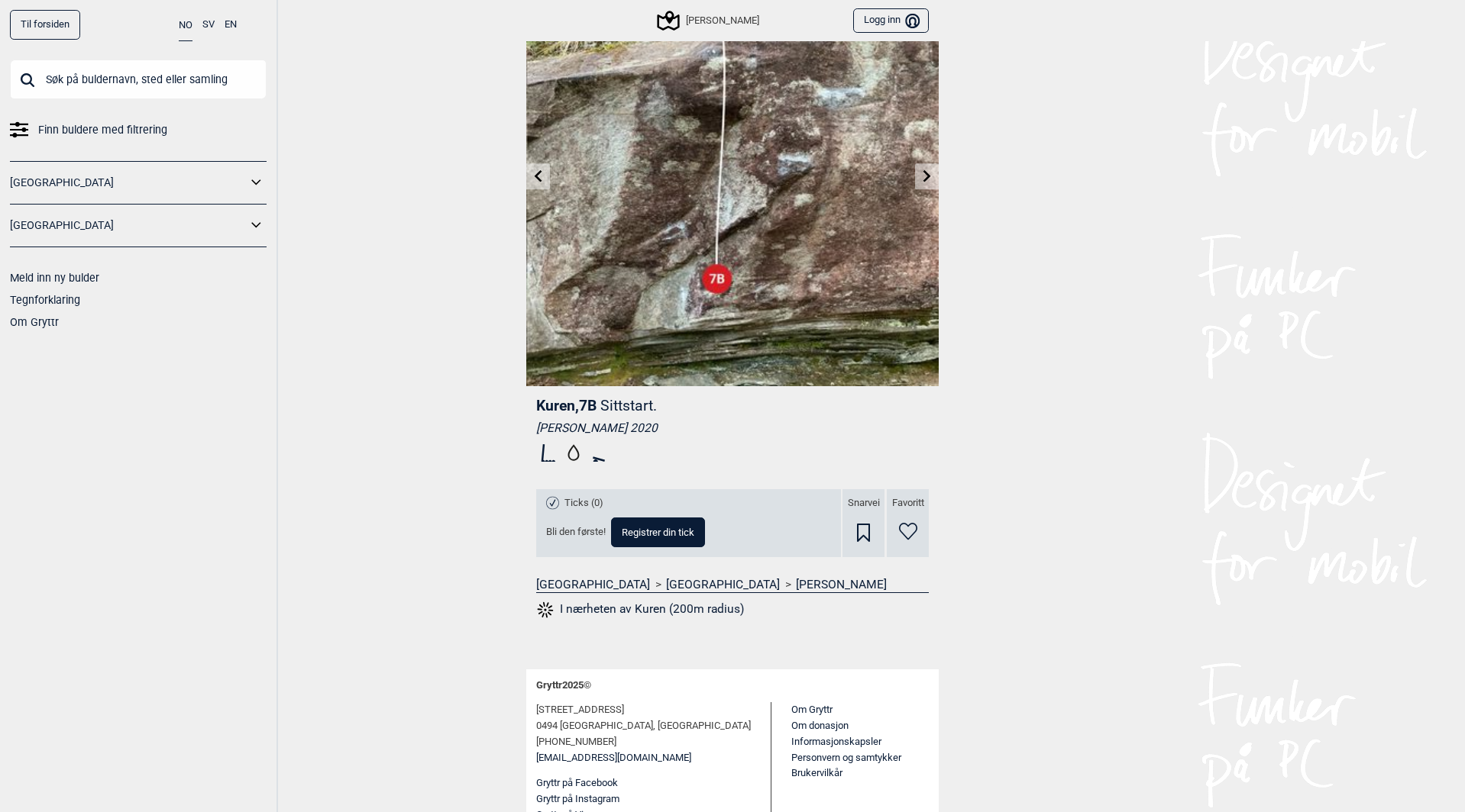
scroll to position [113, 0]
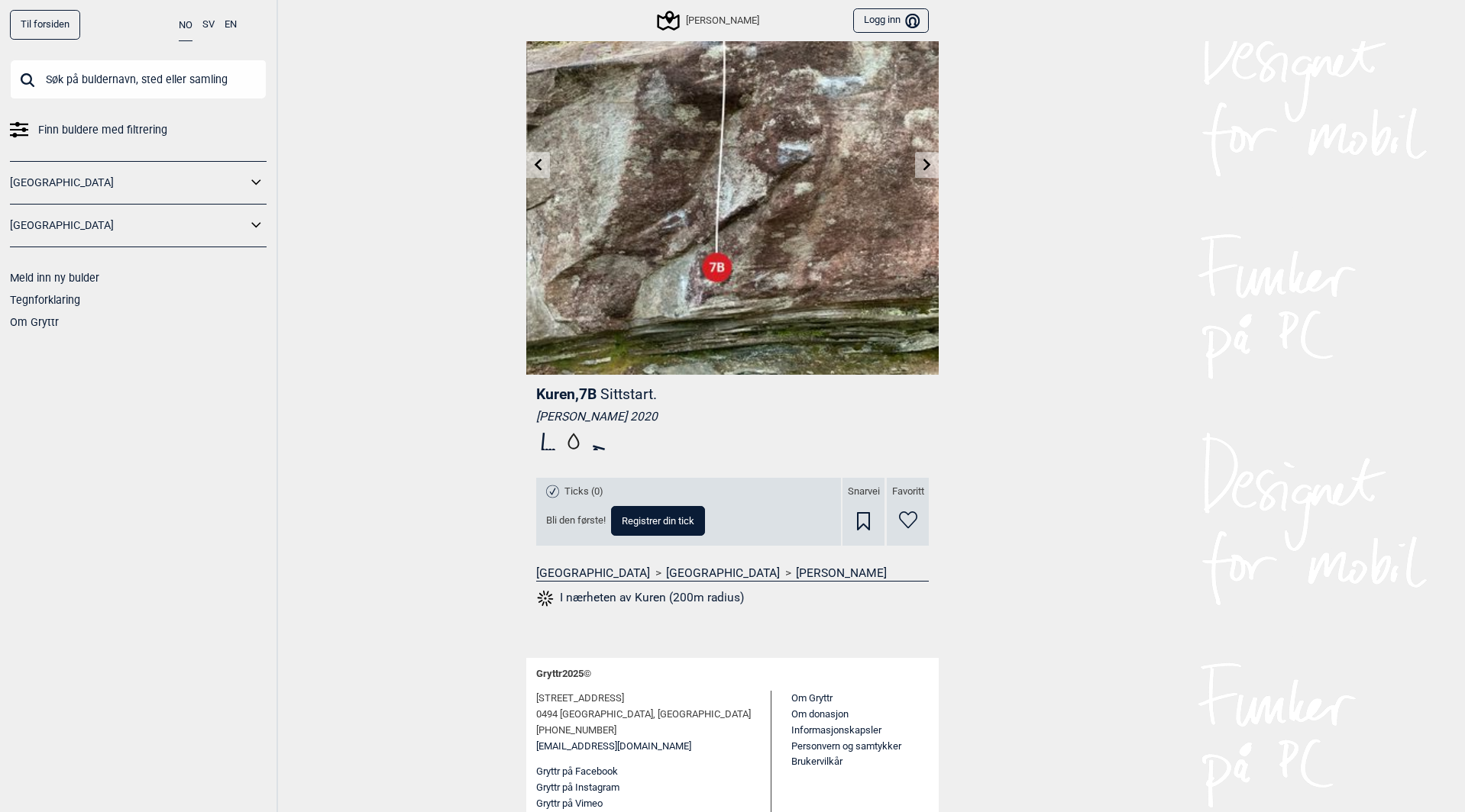
click at [924, 160] on icon at bounding box center [927, 164] width 12 height 12
